Goal: Task Accomplishment & Management: Manage account settings

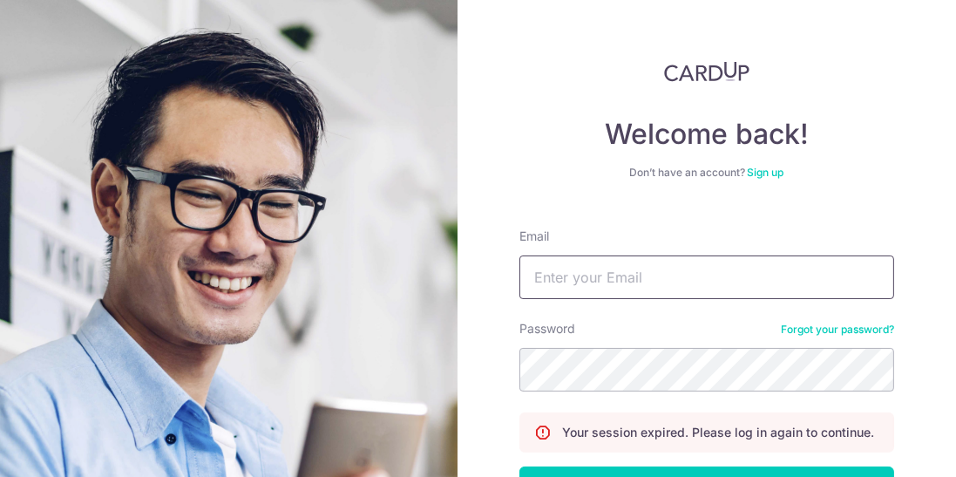
type input "[EMAIL_ADDRESS][DOMAIN_NAME]"
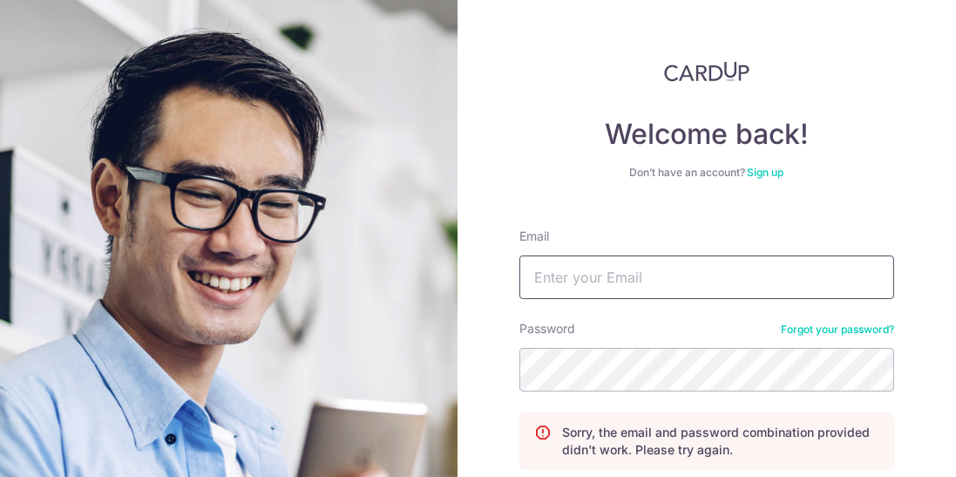
click at [806, 272] on input "Email" at bounding box center [707, 277] width 375 height 44
type input "[EMAIL_ADDRESS][DOMAIN_NAME]"
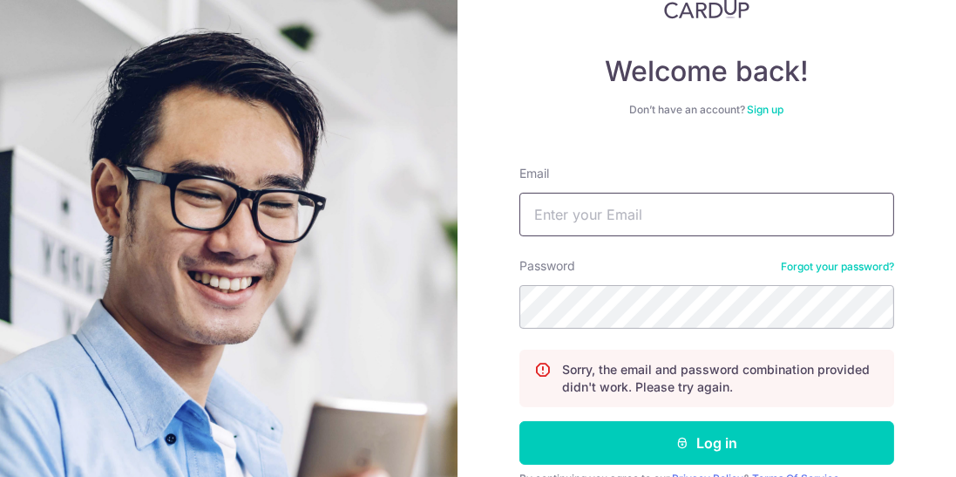
click at [799, 214] on input "Email" at bounding box center [707, 215] width 375 height 44
click at [796, 208] on input "Email" at bounding box center [707, 215] width 375 height 44
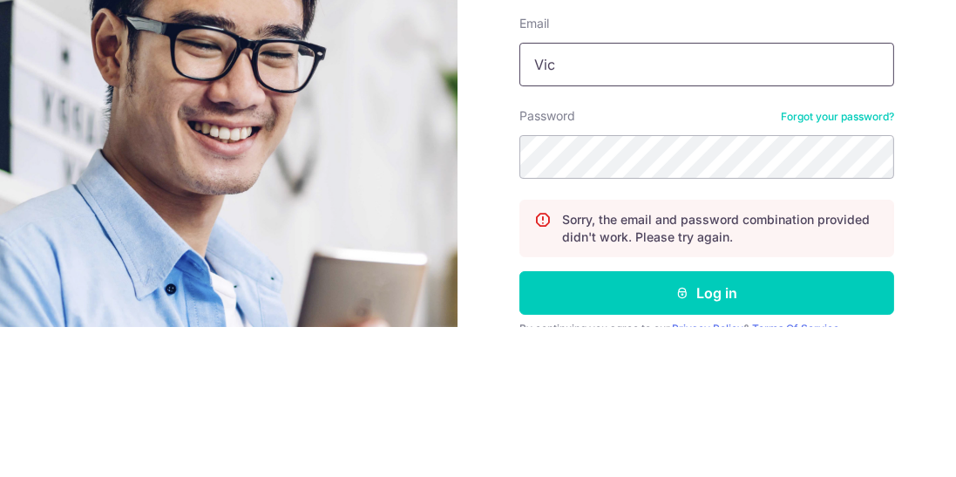
type input "[EMAIL_ADDRESS][DOMAIN_NAME]"
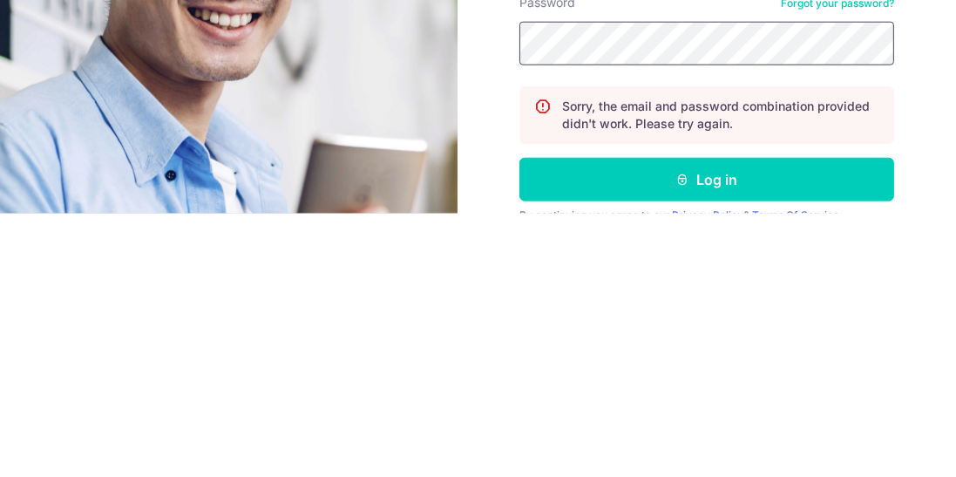
click at [520, 421] on button "Log in" at bounding box center [707, 443] width 375 height 44
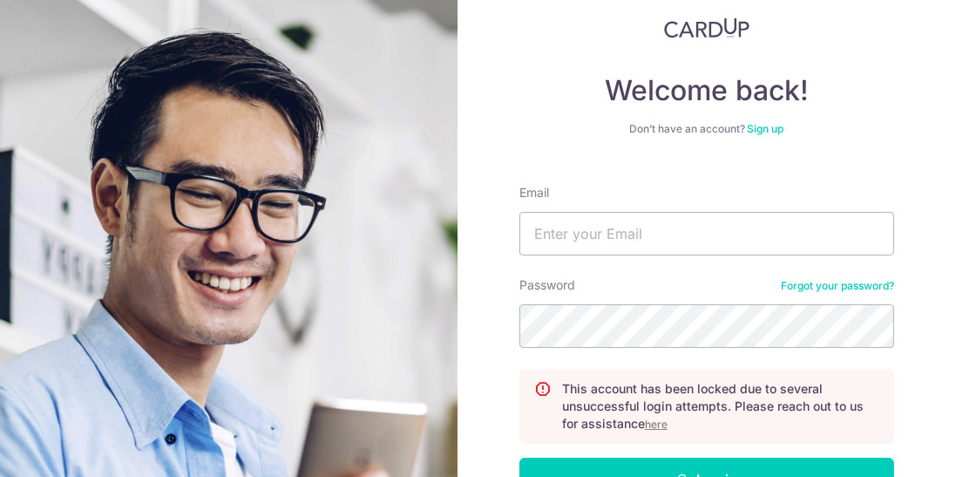
scroll to position [54, 0]
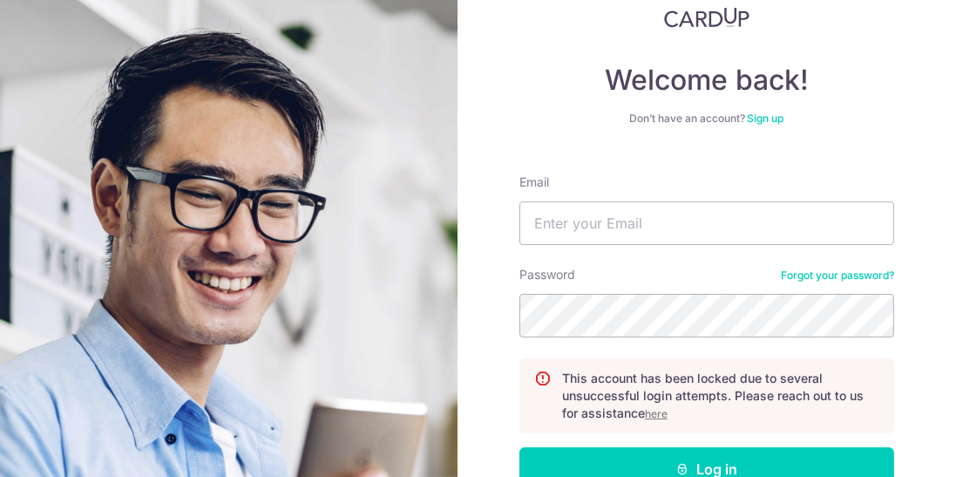
click at [656, 416] on u "here" at bounding box center [656, 413] width 23 height 13
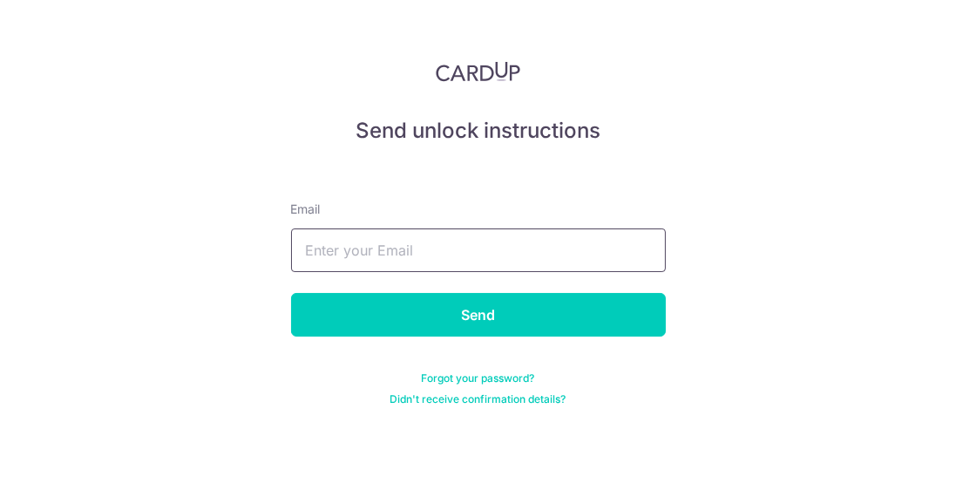
click at [578, 244] on input "text" at bounding box center [478, 250] width 375 height 44
type input "[EMAIL_ADDRESS][DOMAIN_NAME]"
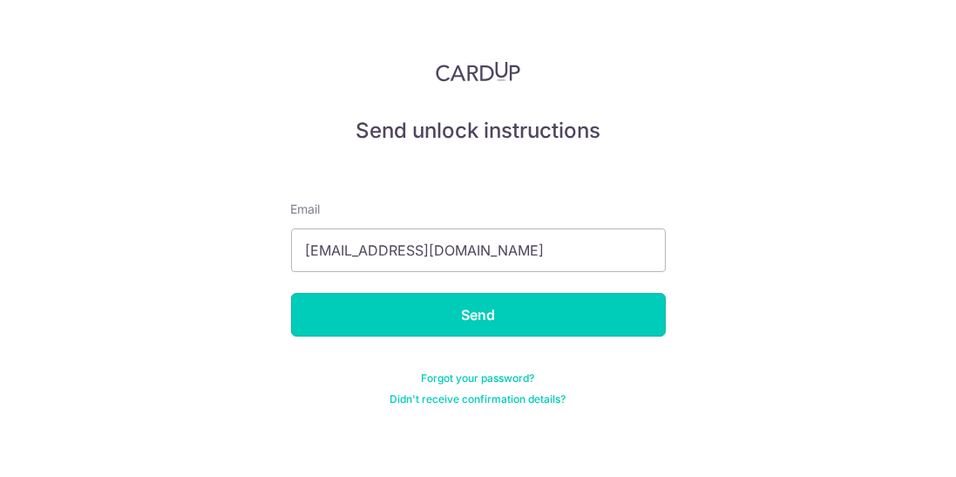
click at [597, 317] on input "Send" at bounding box center [478, 315] width 375 height 44
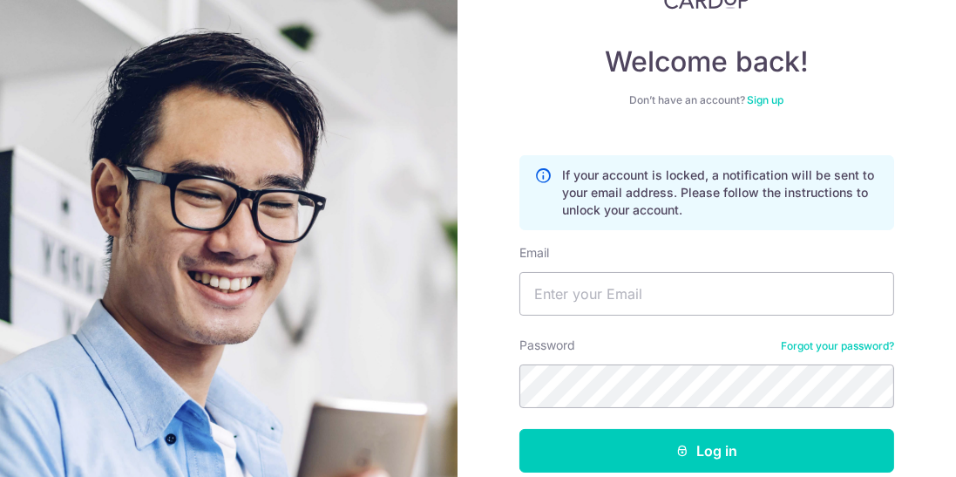
scroll to position [80, 0]
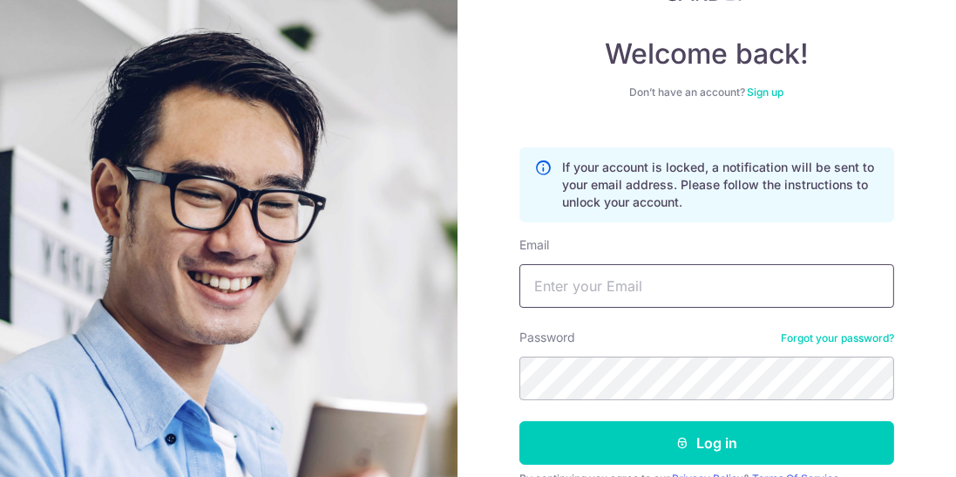
click at [594, 290] on input "Email" at bounding box center [707, 286] width 375 height 44
click at [581, 280] on input "Email" at bounding box center [707, 286] width 375 height 44
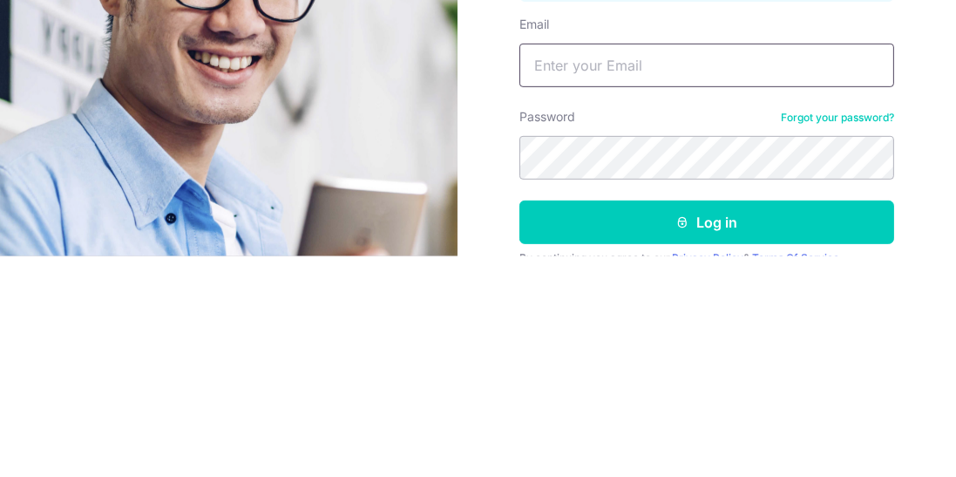
type input "[EMAIL_ADDRESS][DOMAIN_NAME]"
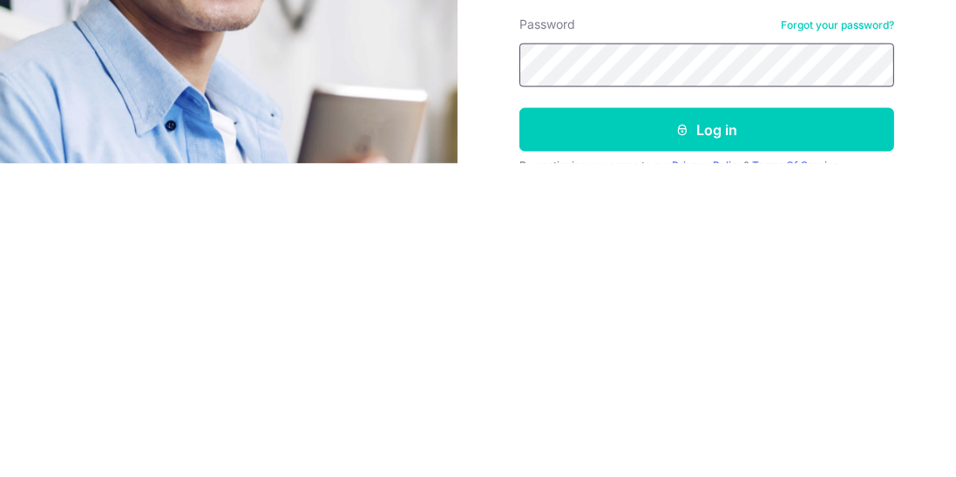
click at [520, 421] on button "Log in" at bounding box center [707, 443] width 375 height 44
